Goal: Task Accomplishment & Management: Manage account settings

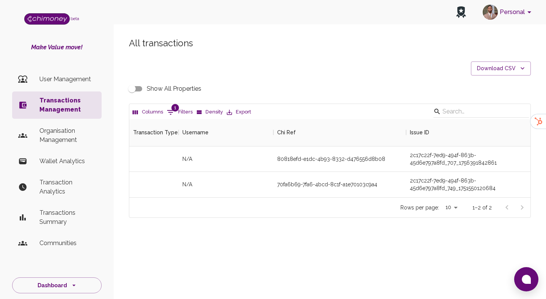
scroll to position [78, 401]
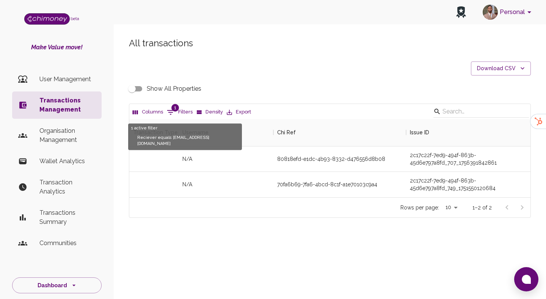
click at [176, 113] on button "1 Filters" at bounding box center [180, 112] width 30 height 12
select select "email"
select select "equals"
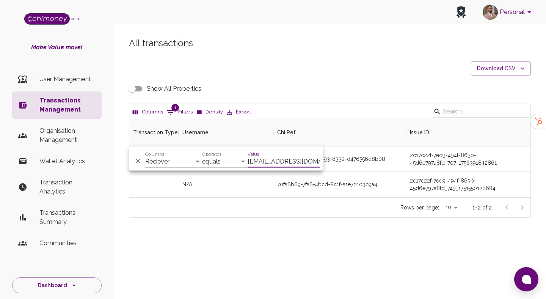
scroll to position [0, 2]
click at [297, 83] on div "Show All Properties" at bounding box center [330, 89] width 402 height 14
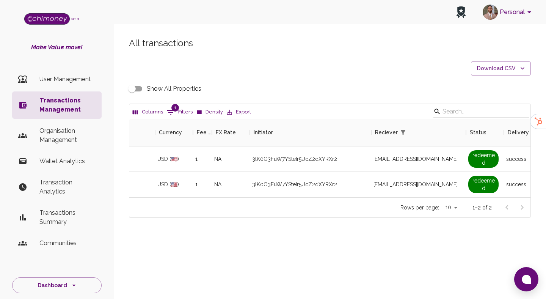
scroll to position [0, 453]
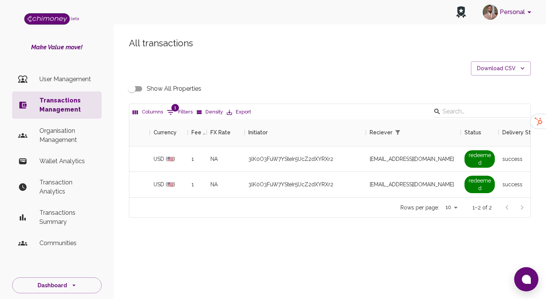
click at [179, 108] on button "1 Filters" at bounding box center [180, 112] width 30 height 12
select select "email"
select select "equals"
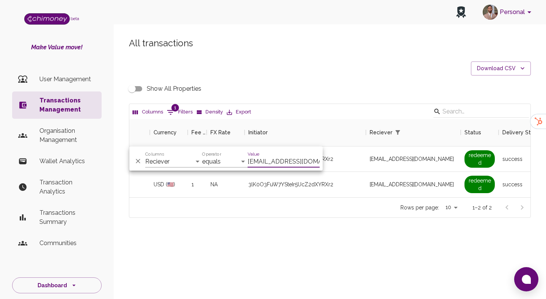
scroll to position [0, 2]
click at [267, 81] on div "All transactions Download CSV Show All Properties Columns 1 Filters Density Exp…" at bounding box center [330, 127] width 420 height 180
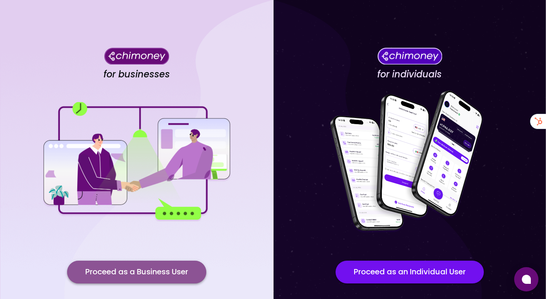
click at [140, 278] on button "Proceed as a Business User" at bounding box center [136, 271] width 139 height 23
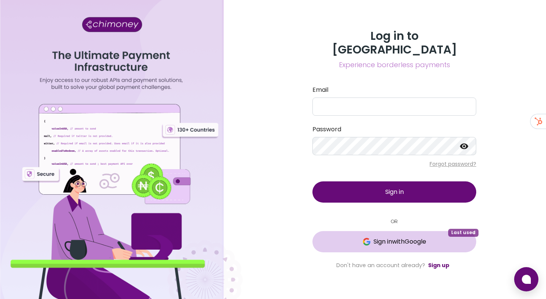
click at [358, 231] on button "Sign in with Google Last used" at bounding box center [394, 241] width 164 height 21
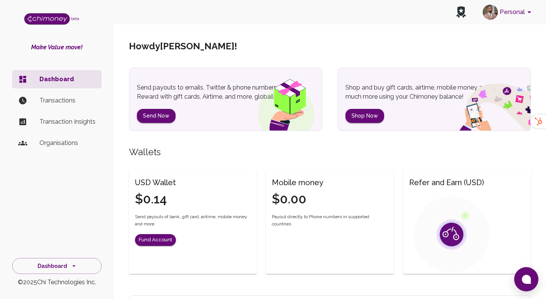
click at [504, 13] on button "Personal" at bounding box center [508, 12] width 57 height 20
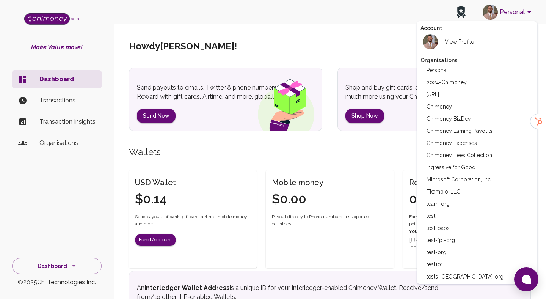
click at [529, 9] on div at bounding box center [273, 149] width 546 height 299
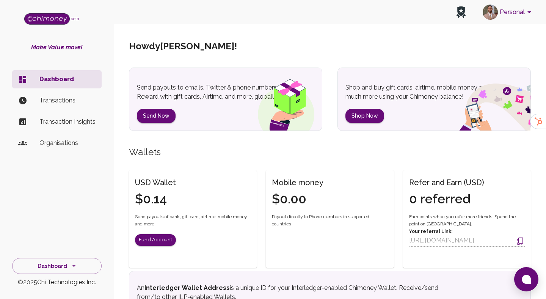
click at [524, 13] on button "Personal" at bounding box center [508, 12] width 57 height 20
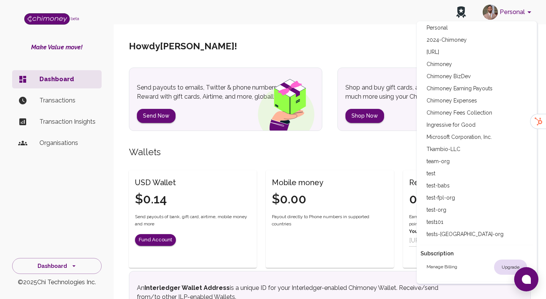
scroll to position [36, 0]
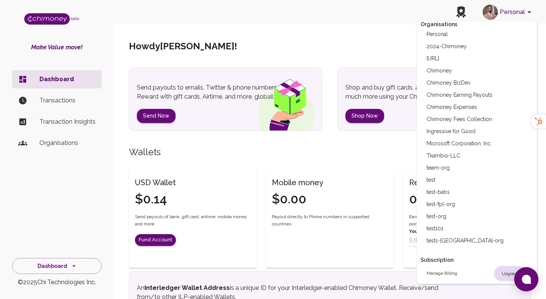
click at [356, 38] on div at bounding box center [273, 149] width 546 height 299
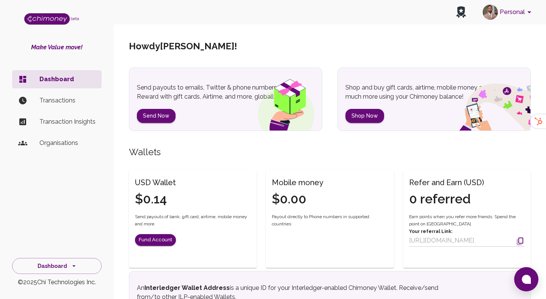
click at [500, 13] on button "Personal" at bounding box center [508, 12] width 57 height 20
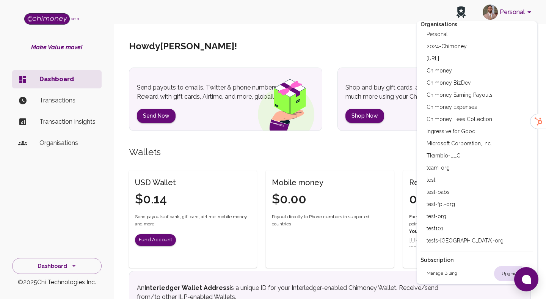
click at [409, 72] on div at bounding box center [273, 149] width 546 height 299
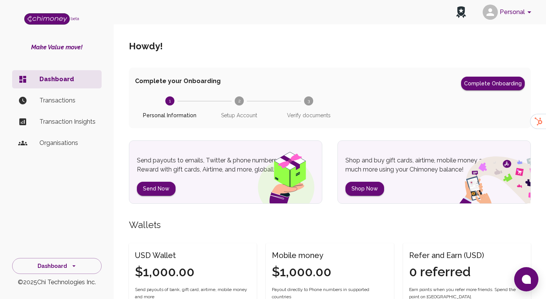
click at [499, 16] on button "Personal" at bounding box center [508, 12] width 57 height 20
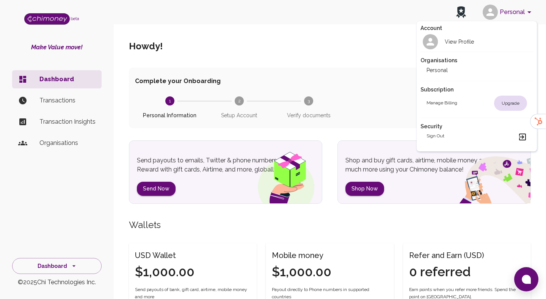
click at [519, 12] on div at bounding box center [273, 149] width 546 height 299
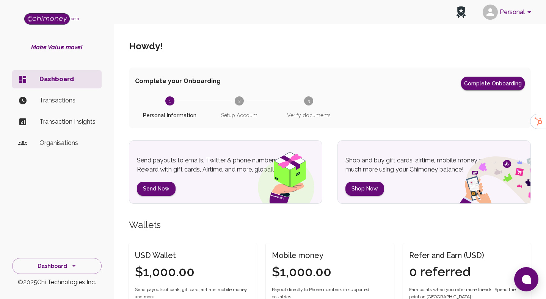
click at [519, 12] on button "Personal" at bounding box center [508, 12] width 57 height 20
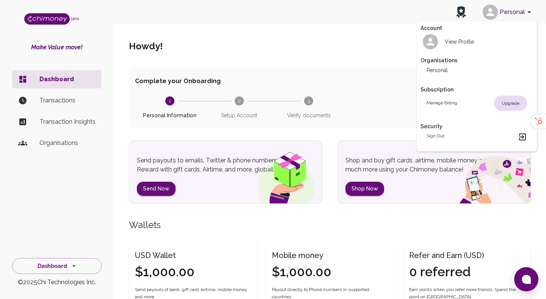
click at [506, 16] on div at bounding box center [273, 149] width 546 height 299
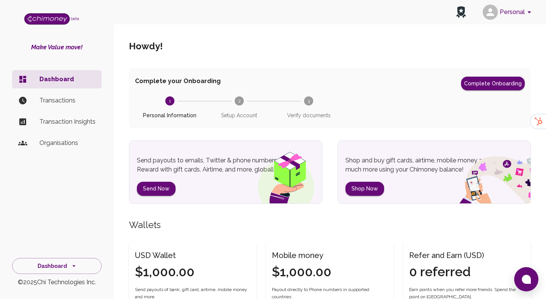
click at [506, 16] on button "Personal" at bounding box center [508, 12] width 57 height 20
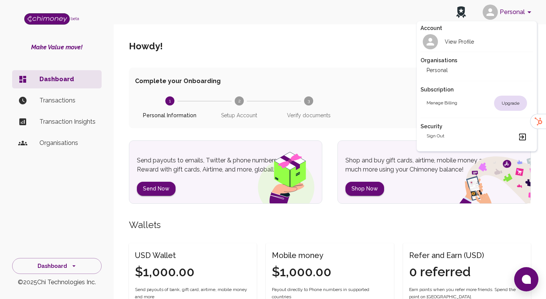
click at [80, 165] on div at bounding box center [273, 149] width 546 height 299
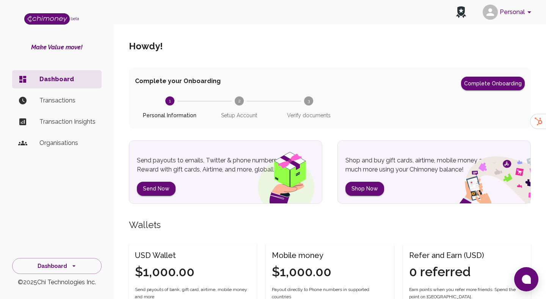
click at [45, 141] on p "Organisations" at bounding box center [67, 142] width 56 height 9
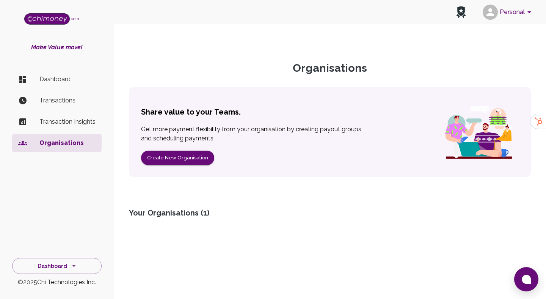
click at [513, 12] on button "Personal" at bounding box center [508, 12] width 57 height 20
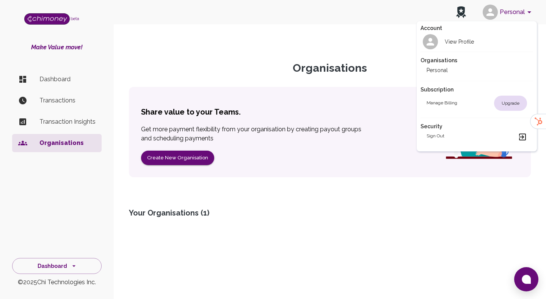
click at [512, 7] on div at bounding box center [273, 149] width 546 height 299
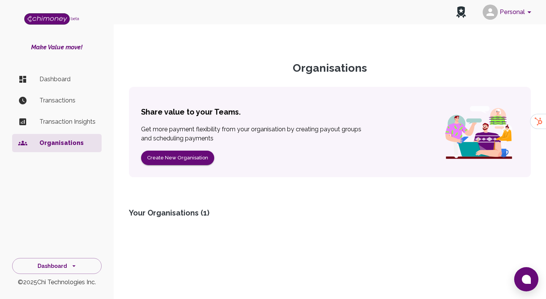
click at [65, 80] on p "Dashboard" at bounding box center [67, 79] width 56 height 9
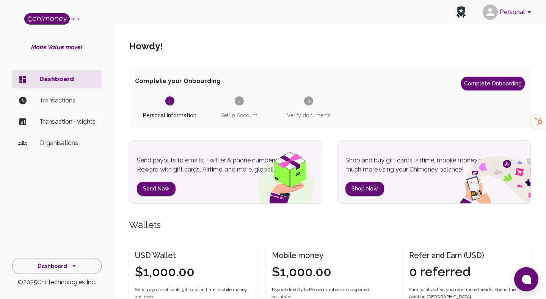
click at [496, 25] on div "Howdy !" at bounding box center [330, 46] width 402 height 42
click at [508, 17] on button "Personal" at bounding box center [508, 12] width 57 height 20
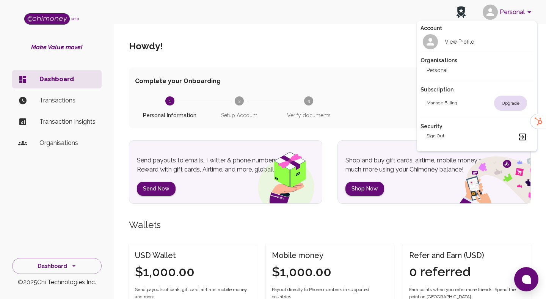
click at [395, 41] on div at bounding box center [273, 149] width 546 height 299
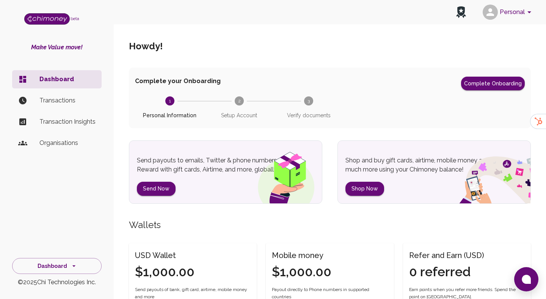
click at [513, 18] on button "Personal" at bounding box center [508, 12] width 57 height 20
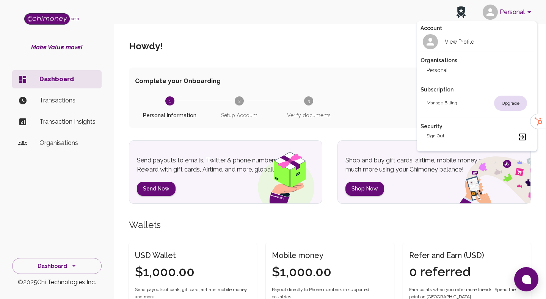
click at [356, 61] on div at bounding box center [273, 149] width 546 height 299
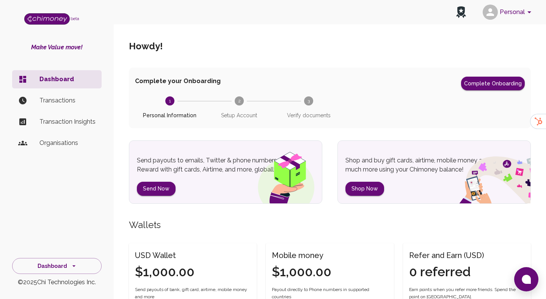
click at [511, 18] on button "Personal" at bounding box center [508, 12] width 57 height 20
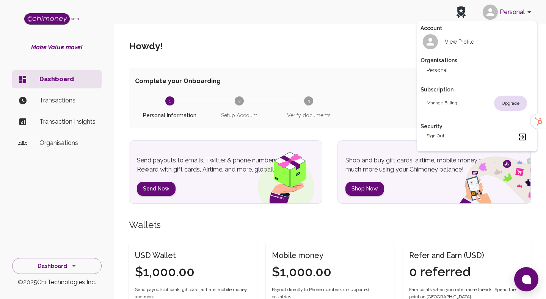
click at [326, 51] on div at bounding box center [273, 149] width 546 height 299
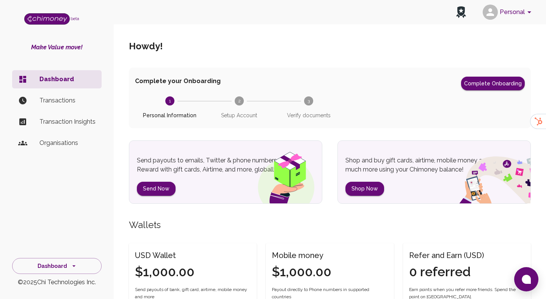
click at [508, 9] on button "Personal" at bounding box center [508, 12] width 57 height 20
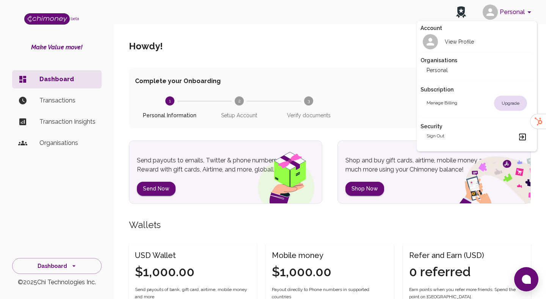
click at [206, 58] on div at bounding box center [273, 149] width 546 height 299
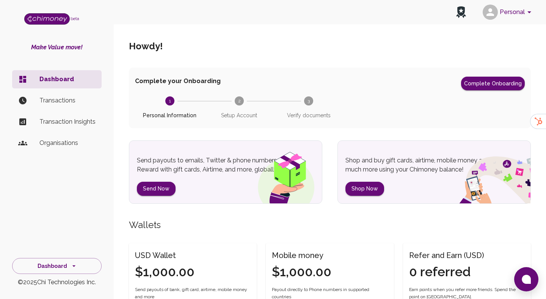
click at [502, 16] on button "Personal" at bounding box center [508, 12] width 57 height 20
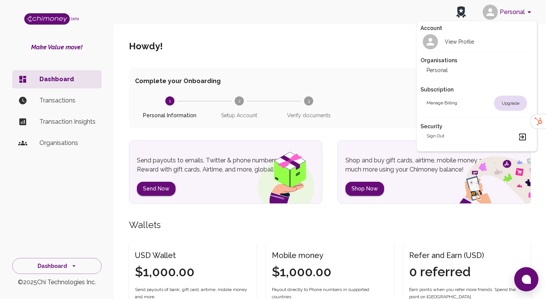
click at [328, 73] on div at bounding box center [273, 149] width 546 height 299
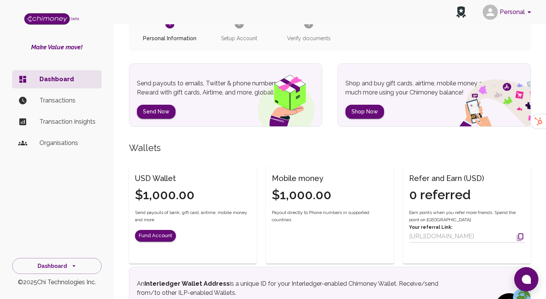
scroll to position [77, 0]
click at [516, 15] on button "Personal" at bounding box center [508, 12] width 57 height 20
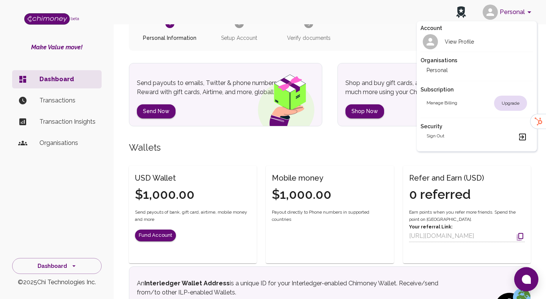
click at [77, 141] on div at bounding box center [273, 149] width 546 height 299
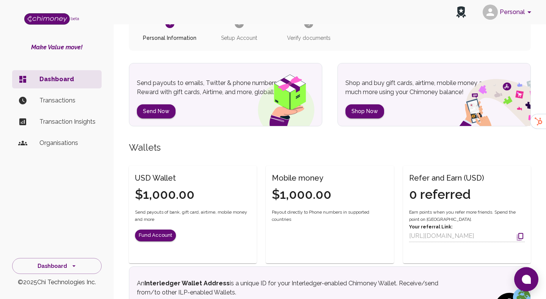
click at [61, 144] on p "Organisations" at bounding box center [67, 142] width 56 height 9
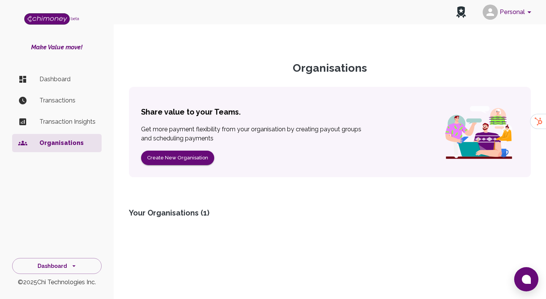
click at [518, 12] on button "Personal" at bounding box center [508, 12] width 57 height 20
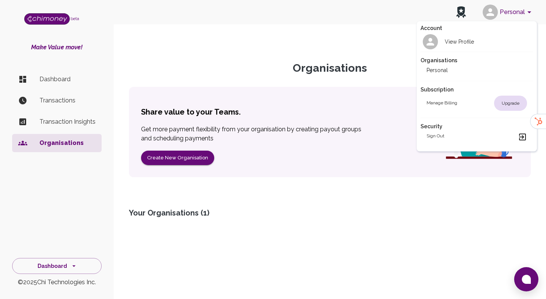
click at [464, 41] on h2 "View Profile" at bounding box center [459, 42] width 29 height 8
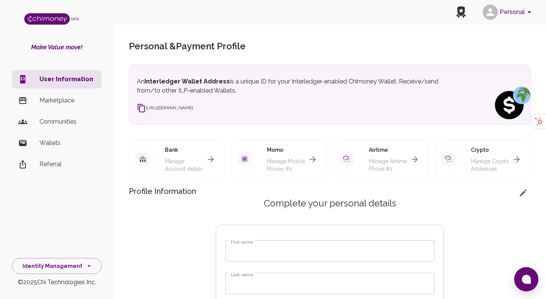
click at [529, 9] on icon "account of current user" at bounding box center [529, 12] width 9 height 9
click at [514, 19] on button "Personal" at bounding box center [508, 12] width 57 height 20
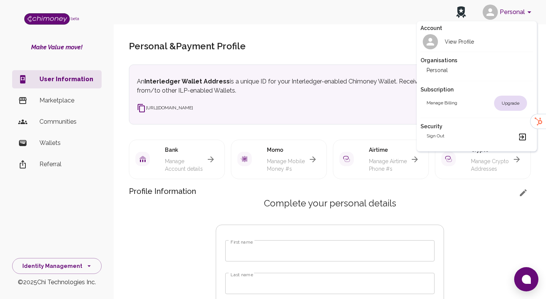
click at [43, 259] on div at bounding box center [273, 149] width 546 height 299
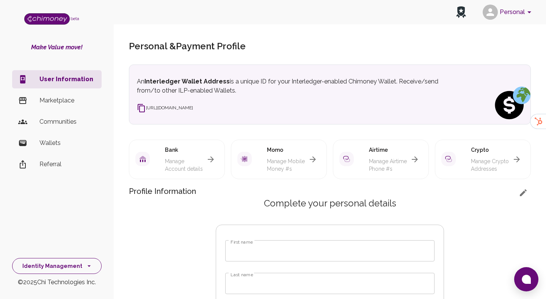
click at [67, 260] on button "Identity Management" at bounding box center [56, 266] width 89 height 16
click at [53, 191] on li "Dashboard" at bounding box center [57, 194] width 89 height 18
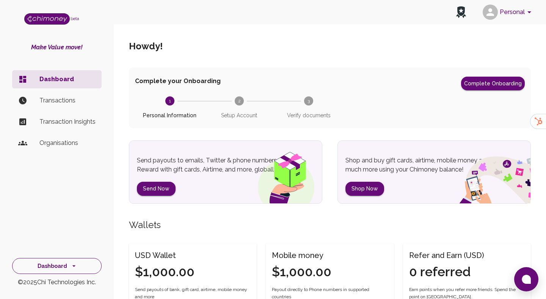
click at [58, 265] on button "Dashboard" at bounding box center [56, 266] width 89 height 16
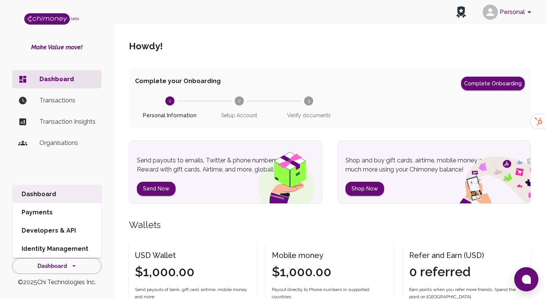
click at [519, 13] on button "Personal" at bounding box center [508, 12] width 57 height 20
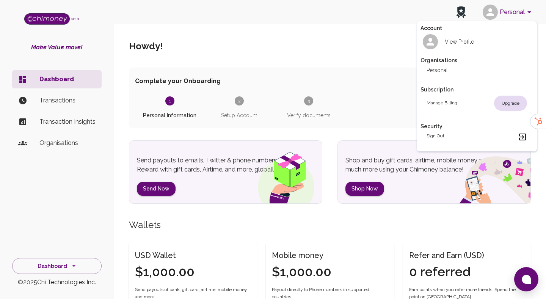
click at [469, 140] on div "Sign out" at bounding box center [477, 136] width 101 height 9
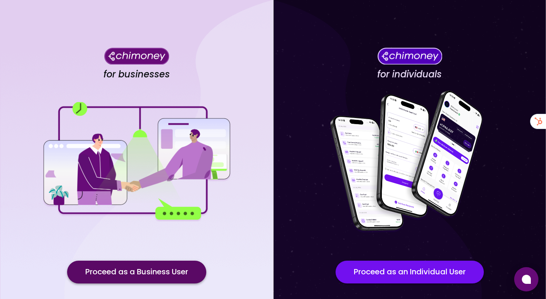
click at [148, 271] on button "Proceed as a Business User" at bounding box center [136, 271] width 139 height 23
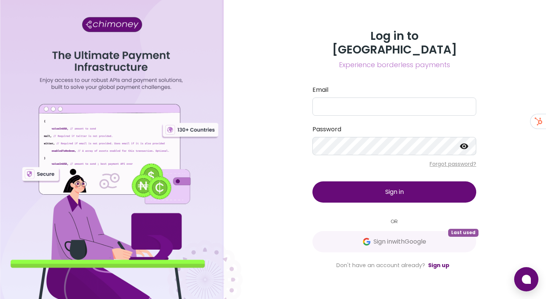
click at [395, 220] on div "Log in to Chimoney Experience borderless payments Email Password Forgot passwor…" at bounding box center [394, 149] width 182 height 240
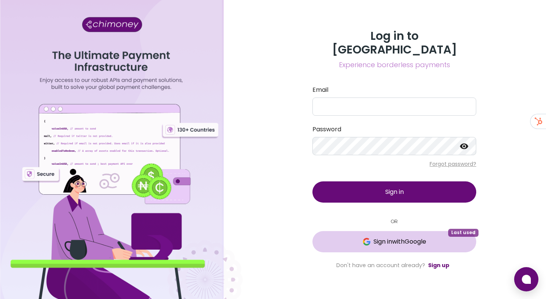
click at [383, 237] on span "Sign in with Google" at bounding box center [399, 241] width 53 height 9
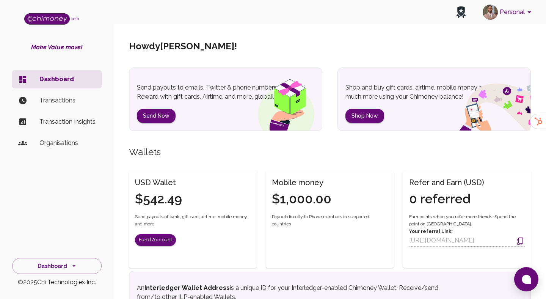
click at [531, 11] on icon "account of current user" at bounding box center [529, 12] width 9 height 9
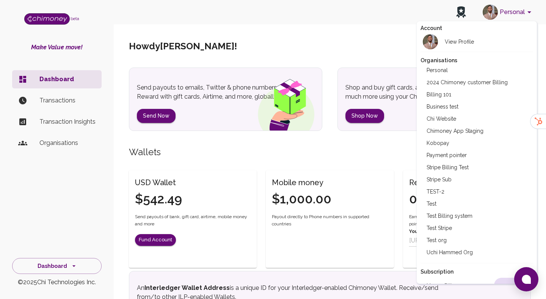
click at [450, 131] on li "Chimoney App Staging" at bounding box center [476, 131] width 113 height 12
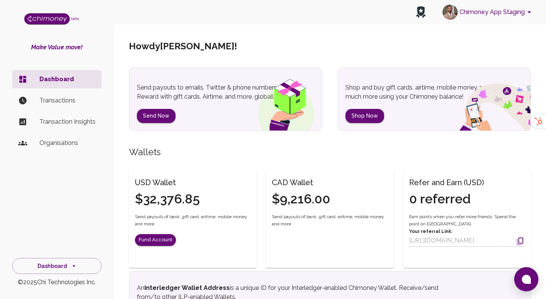
scroll to position [20, 0]
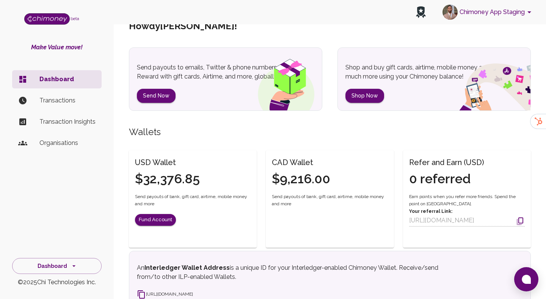
click at [511, 8] on button "Chimoney App Staging" at bounding box center [487, 12] width 97 height 20
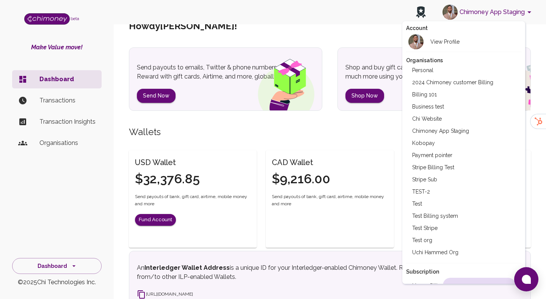
click at [322, 95] on div at bounding box center [273, 149] width 546 height 299
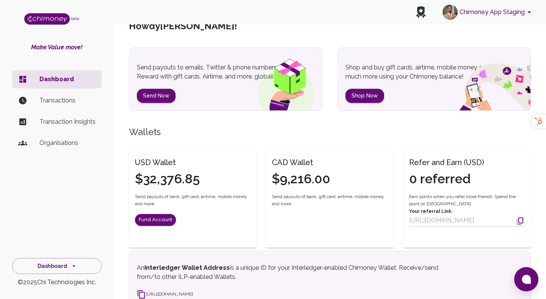
click at [487, 13] on button "Chimoney App Staging" at bounding box center [487, 12] width 97 height 20
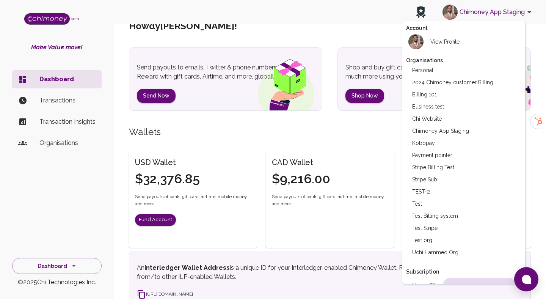
click at [275, 32] on div at bounding box center [273, 149] width 546 height 299
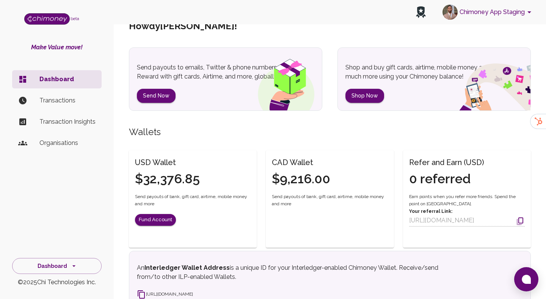
scroll to position [0, 0]
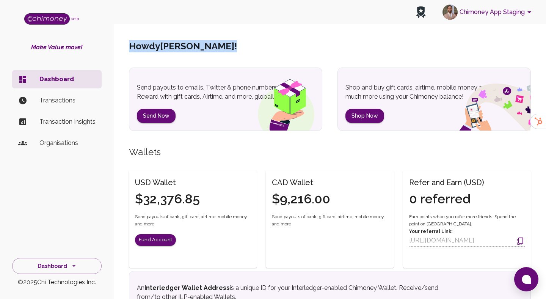
drag, startPoint x: 254, startPoint y: 44, endPoint x: 130, endPoint y: 44, distance: 124.7
click at [130, 44] on h5 "[PERSON_NAME] !" at bounding box center [183, 46] width 108 height 12
click at [216, 102] on div "Send payouts to emails, Twitter & phone numbers. Reward with gift cards, Airtim…" at bounding box center [225, 103] width 177 height 40
